Goal: Information Seeking & Learning: Find specific fact

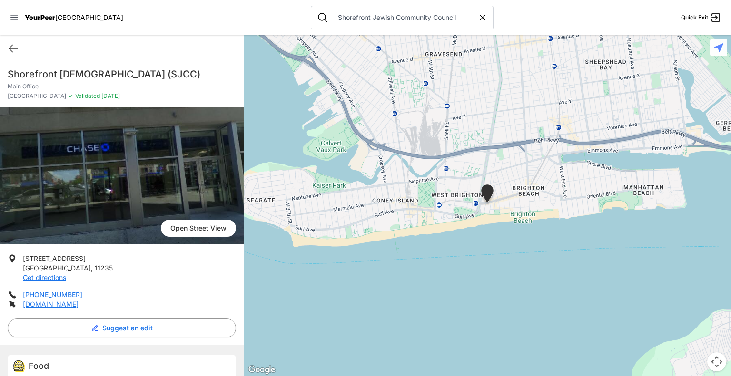
click at [477, 17] on icon at bounding box center [482, 18] width 10 height 10
click at [394, 16] on input "text" at bounding box center [409, 18] width 155 height 10
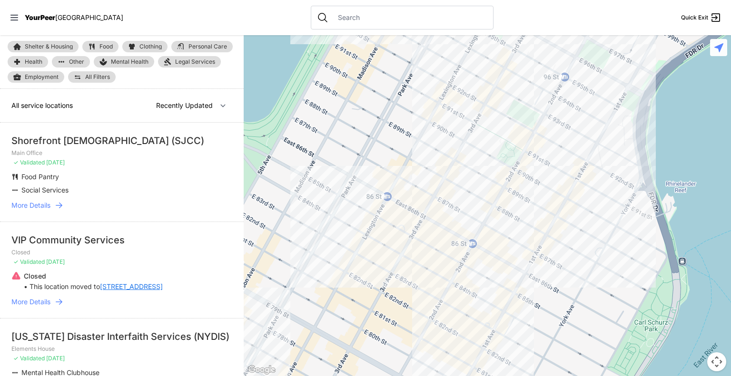
select select "nearby"
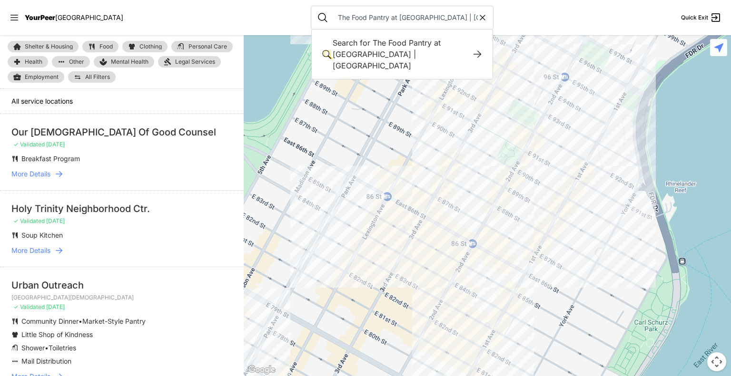
scroll to position [0, 5]
type input "The Food Pantry at [GEOGRAPHIC_DATA] | [GEOGRAPHIC_DATA]"
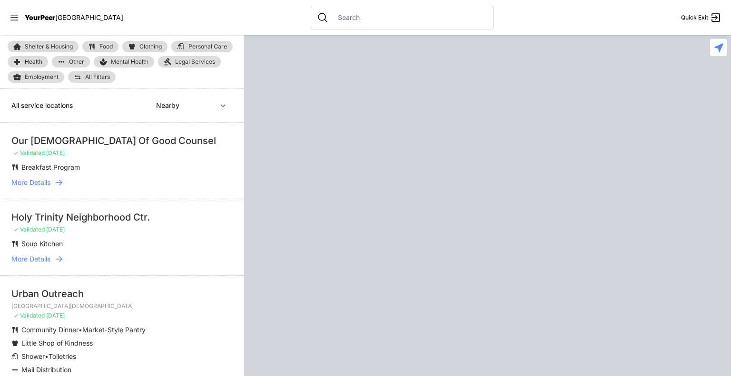
click at [348, 15] on input "text" at bounding box center [409, 18] width 155 height 10
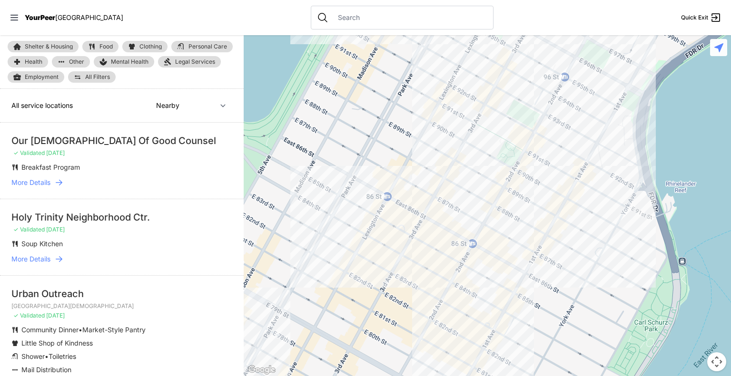
paste input "The Food Pantry at [GEOGRAPHIC_DATA] | [GEOGRAPHIC_DATA]"
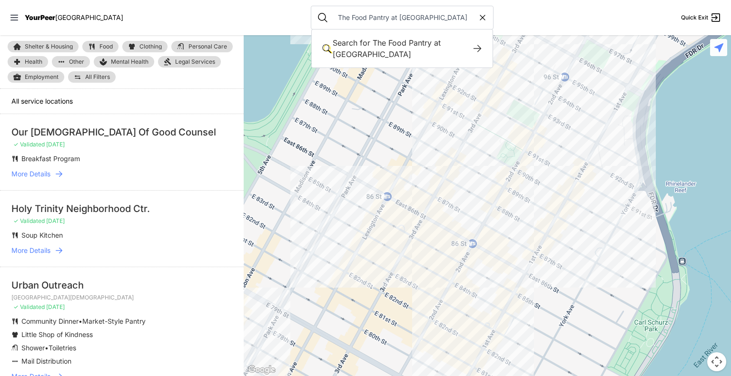
type input "The Food Pantry at Columbia"
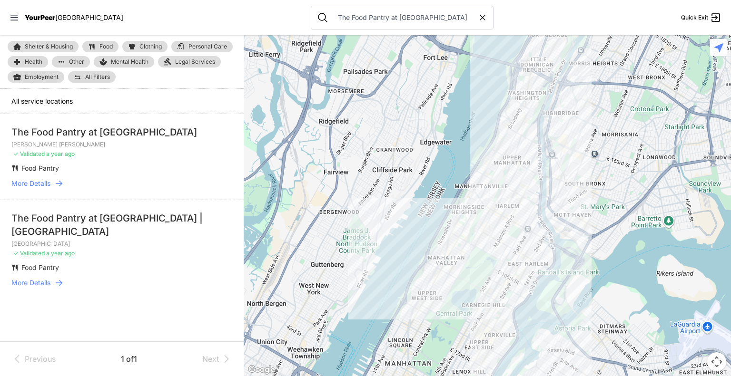
click at [36, 278] on span "More Details" at bounding box center [30, 283] width 39 height 10
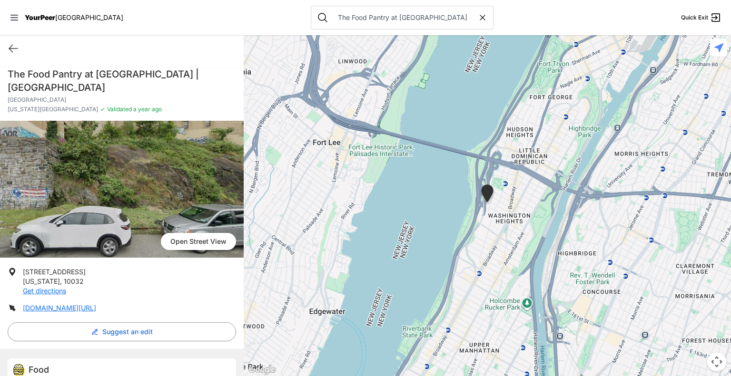
click at [192, 233] on span "Open Street View" at bounding box center [198, 241] width 75 height 17
drag, startPoint x: 23, startPoint y: 261, endPoint x: 78, endPoint y: 270, distance: 55.9
click at [78, 270] on li "50 Haven Ave New York , 10032 Get directions" at bounding box center [122, 281] width 228 height 29
copy p "50 Haven Ave New York , 10032"
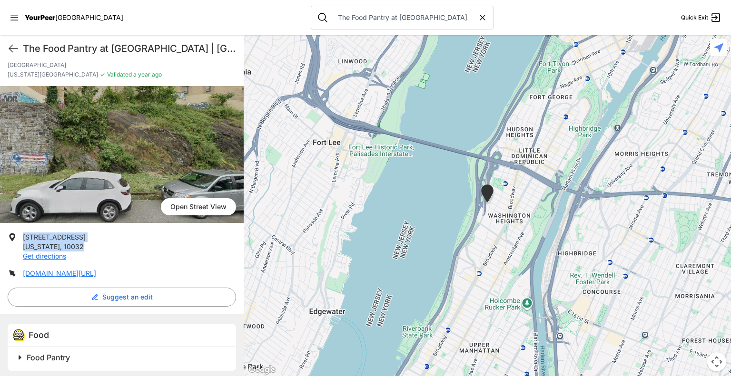
click at [21, 355] on span at bounding box center [138, 357] width 251 height 13
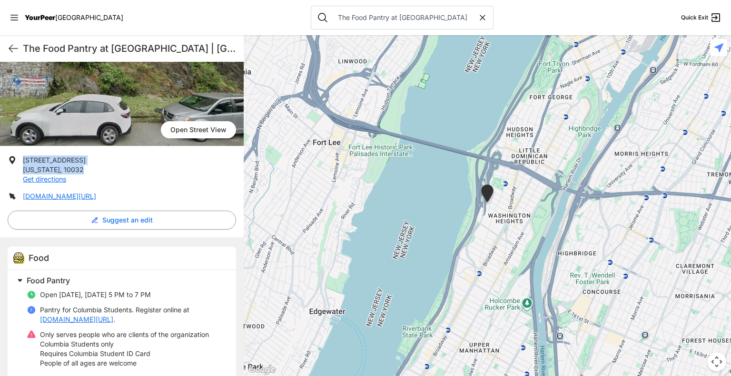
scroll to position [112, 0]
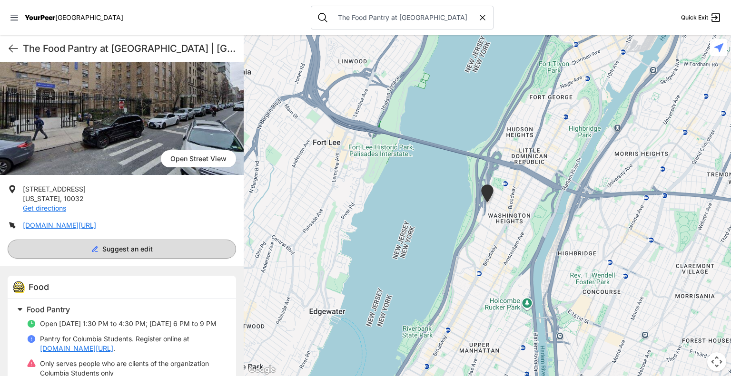
scroll to position [130, 0]
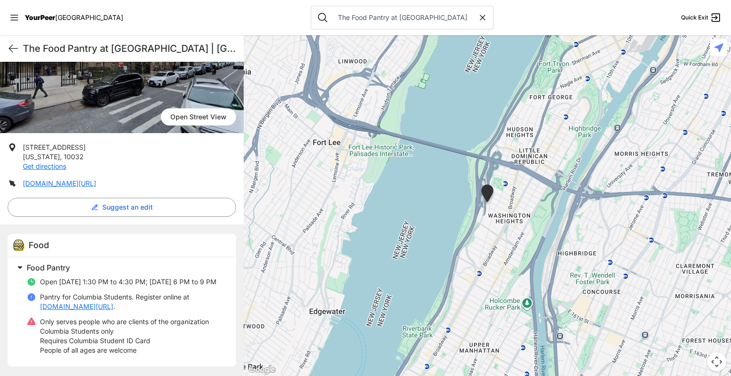
click at [477, 19] on icon at bounding box center [482, 18] width 10 height 10
click at [392, 19] on input "text" at bounding box center [409, 18] width 155 height 10
paste input "The Food Pantry at Columbia"
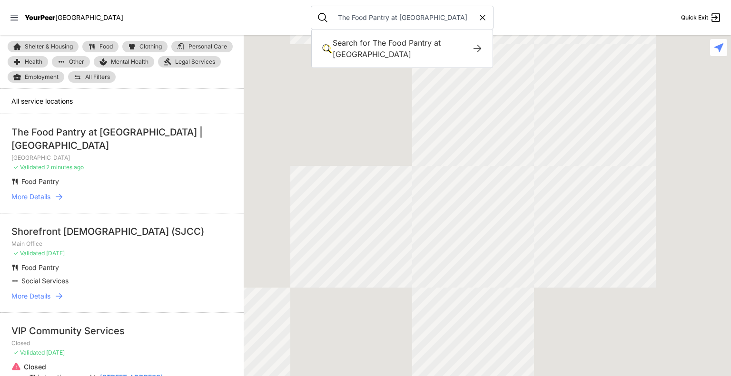
type input "The Food Pantry at Columbia"
select select "recentlyUpdated"
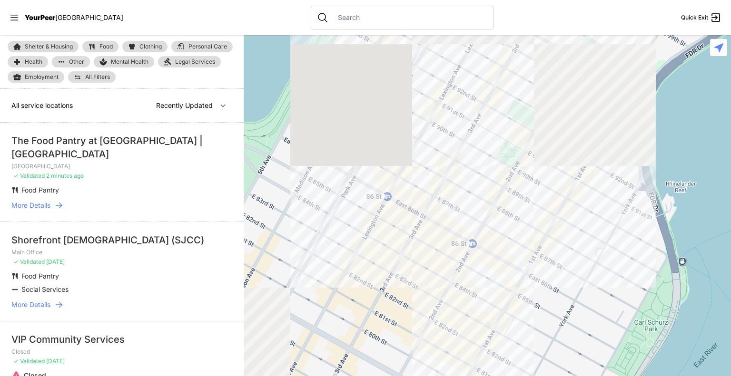
type input "The Food Pantry at Columbia"
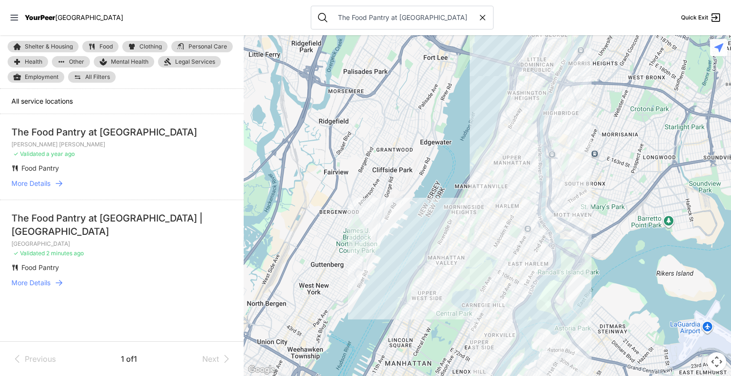
click at [25, 184] on span "More Details" at bounding box center [30, 184] width 39 height 10
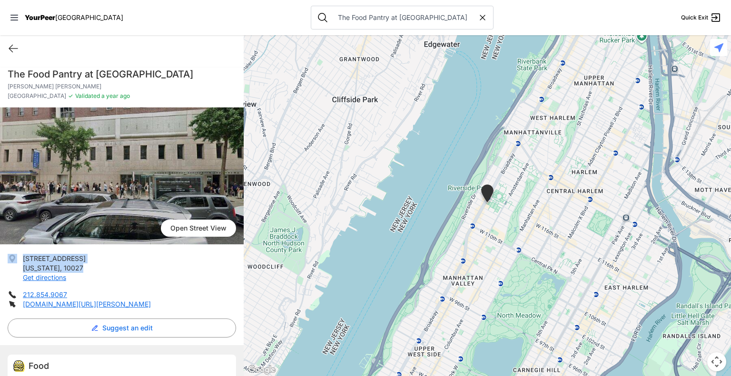
drag, startPoint x: 76, startPoint y: 264, endPoint x: 19, endPoint y: 254, distance: 57.0
click at [19, 254] on li "2920 Broadway New York , 10027 Get directions" at bounding box center [122, 268] width 228 height 29
copy li "2920 Broadway New York , 10027"
